Goal: Navigation & Orientation: Find specific page/section

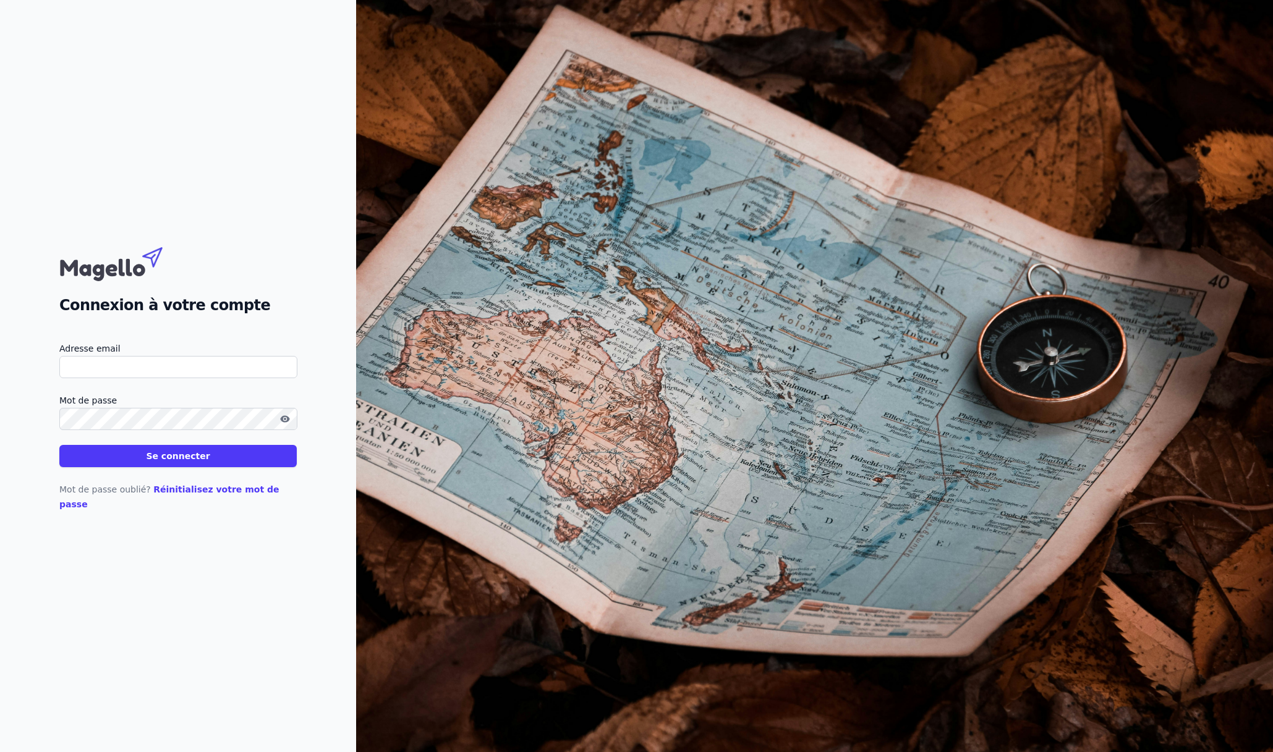
type input "[EMAIL_ADDRESS][DOMAIN_NAME]"
click at [156, 464] on button "Se connecter" at bounding box center [177, 456] width 237 height 22
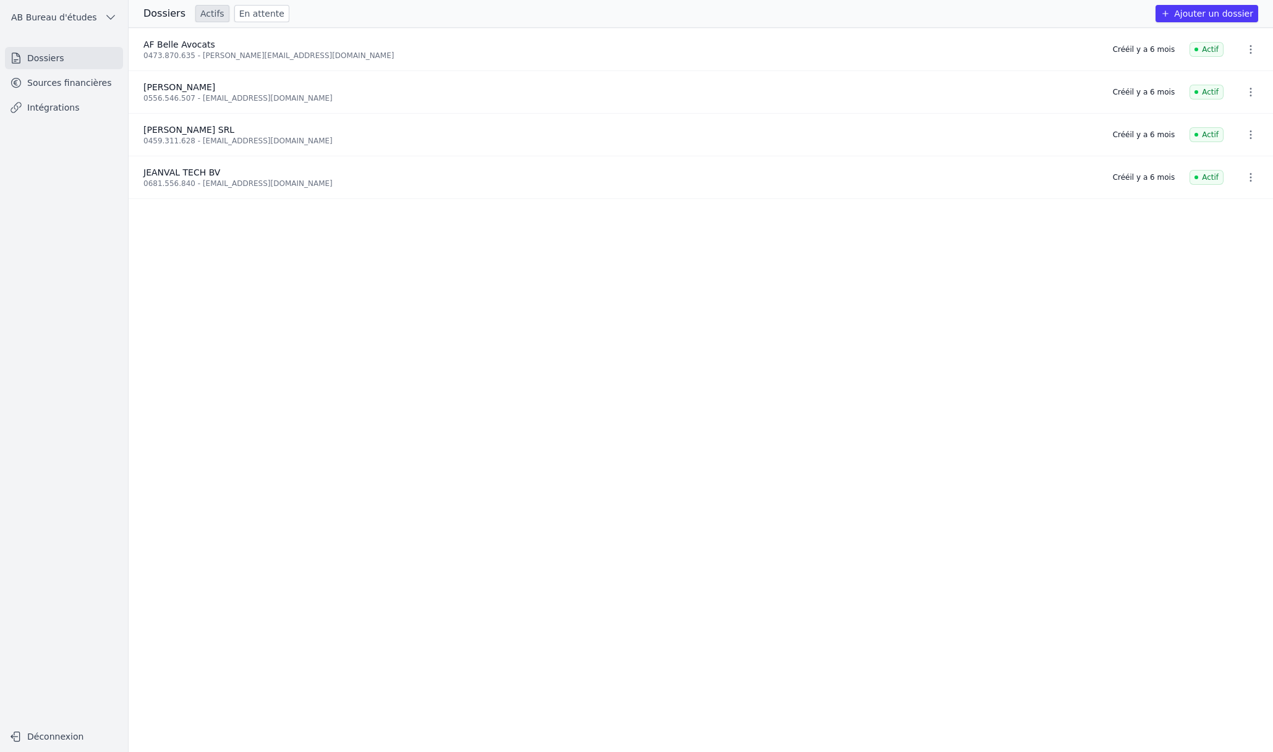
click at [62, 77] on link "Sources financières" at bounding box center [64, 83] width 118 height 22
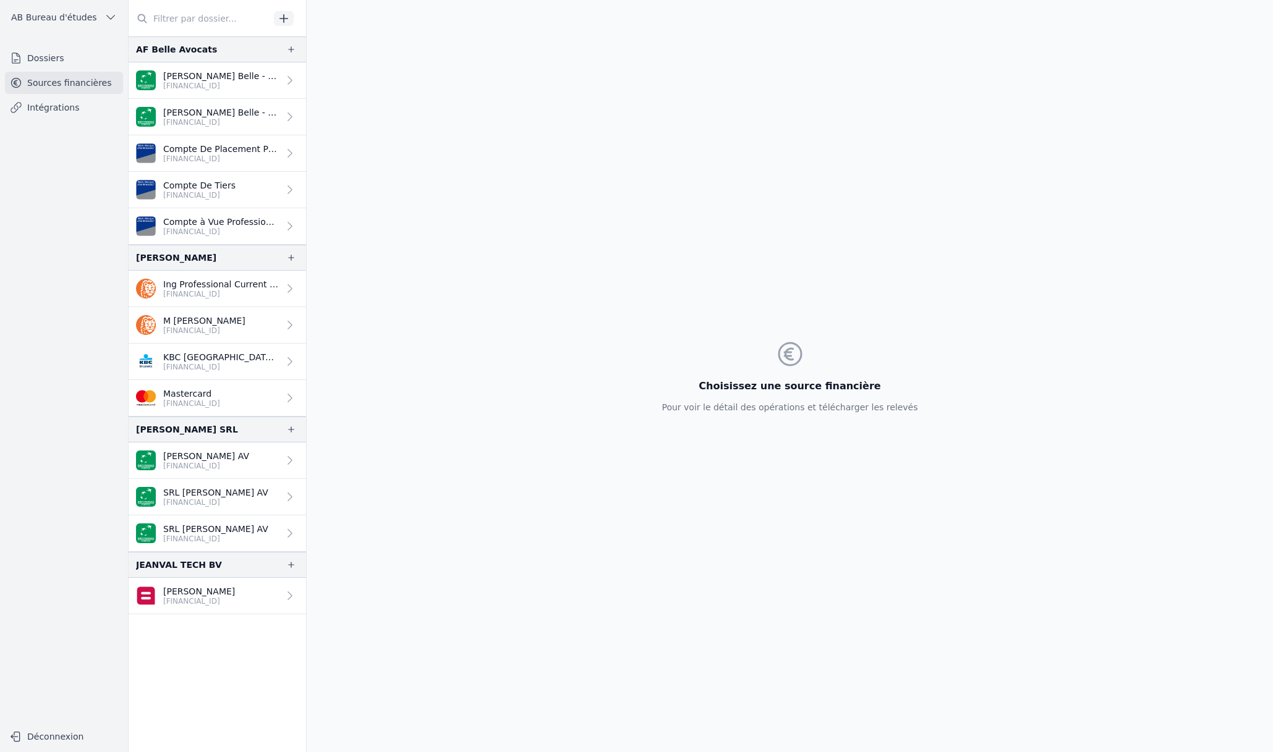
click at [187, 85] on p "[FINANCIAL_ID]" at bounding box center [221, 86] width 116 height 10
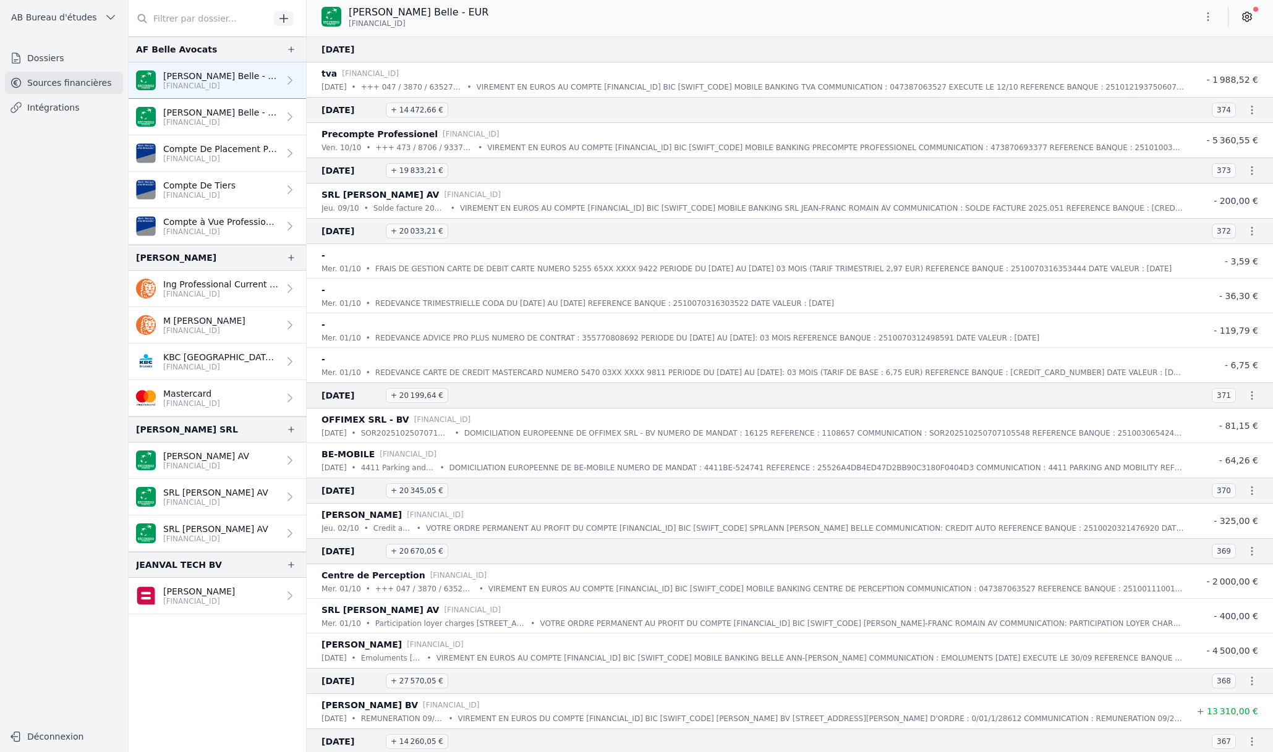
click at [222, 460] on p "[PERSON_NAME] AV" at bounding box center [206, 456] width 86 height 12
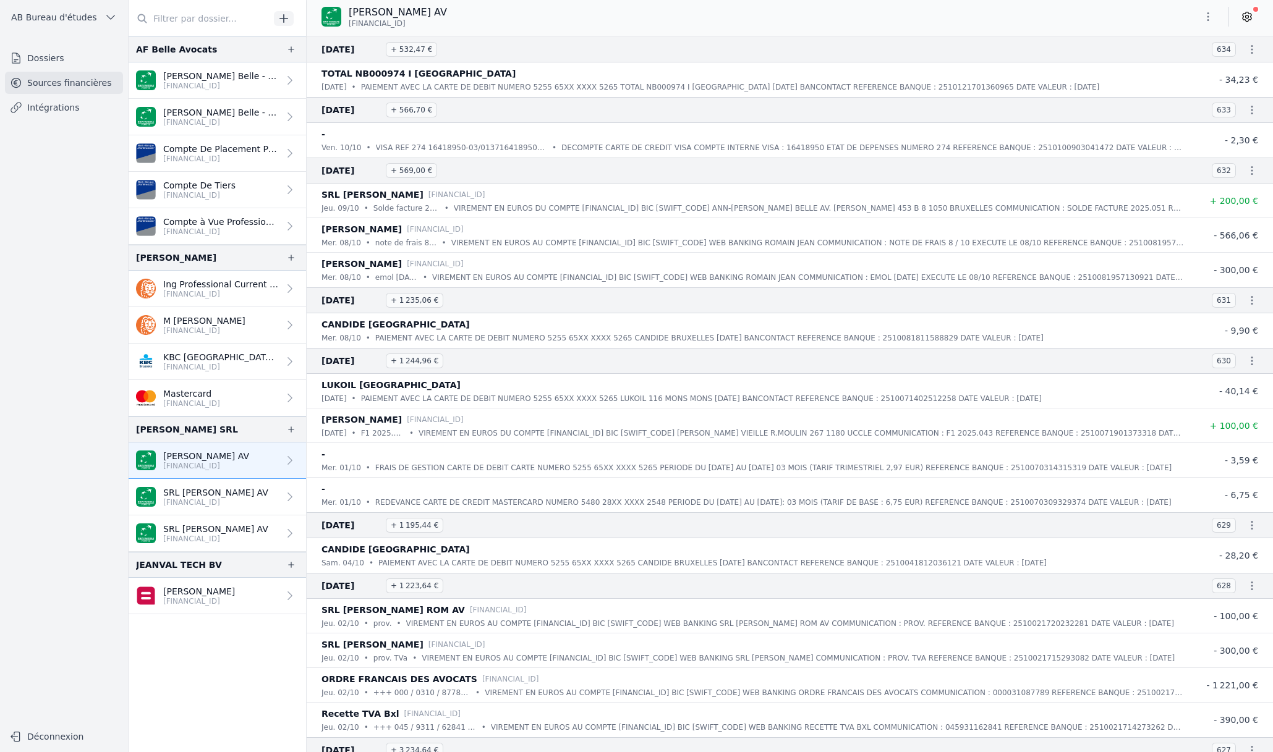
click at [207, 597] on p "[FINANCIAL_ID]" at bounding box center [199, 601] width 72 height 10
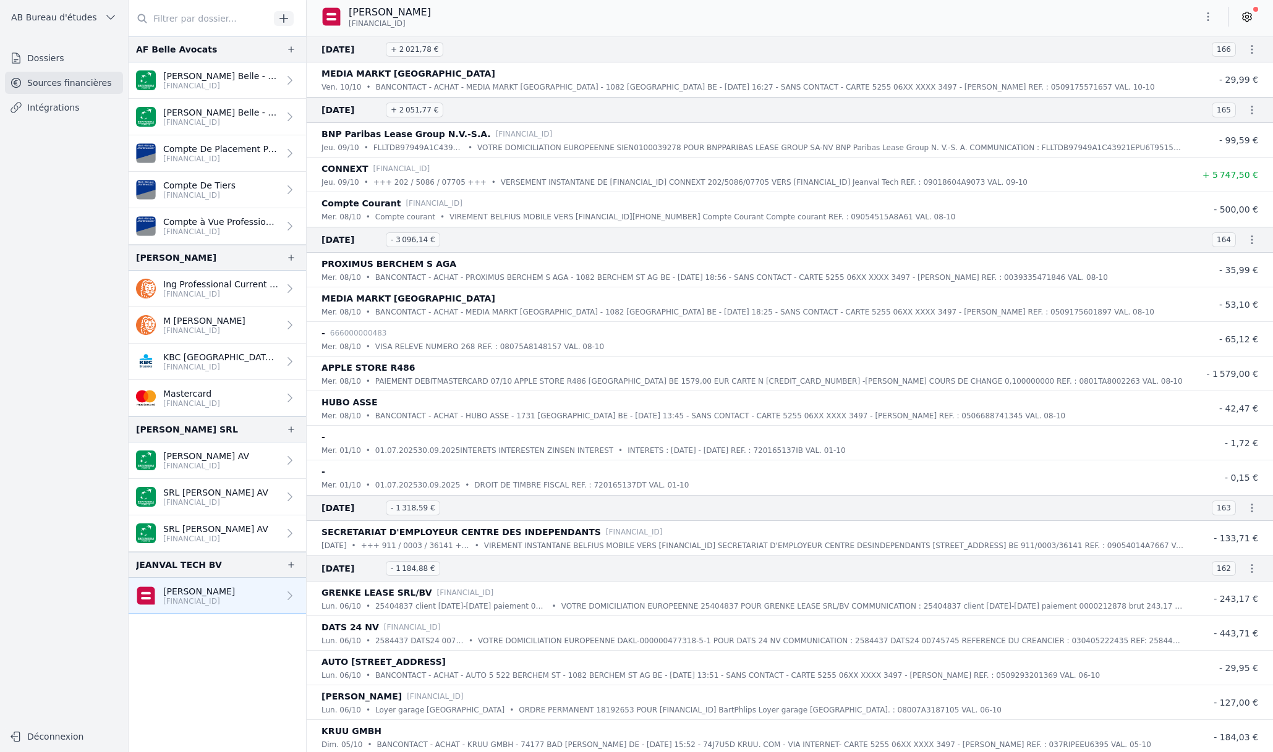
click at [208, 287] on p "Ing Professional Current Account" at bounding box center [221, 284] width 116 height 12
